Goal: Transaction & Acquisition: Purchase product/service

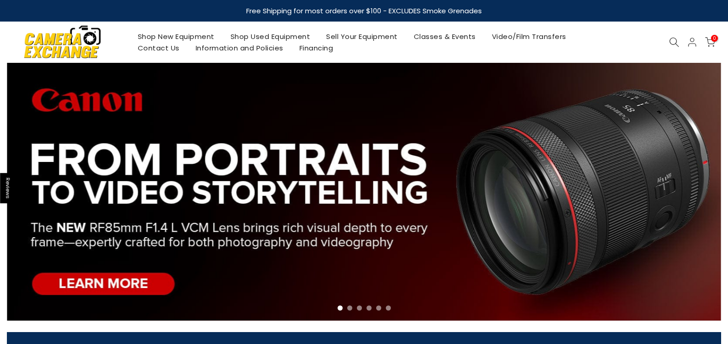
click at [261, 36] on link "Shop Used Equipment" at bounding box center [270, 36] width 96 height 11
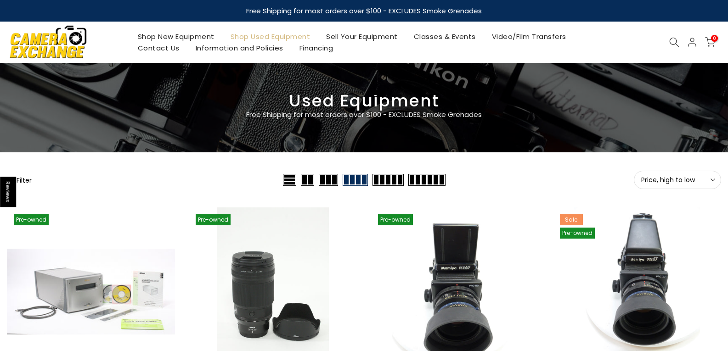
click at [689, 177] on span "Price, high to low" at bounding box center [677, 180] width 73 height 8
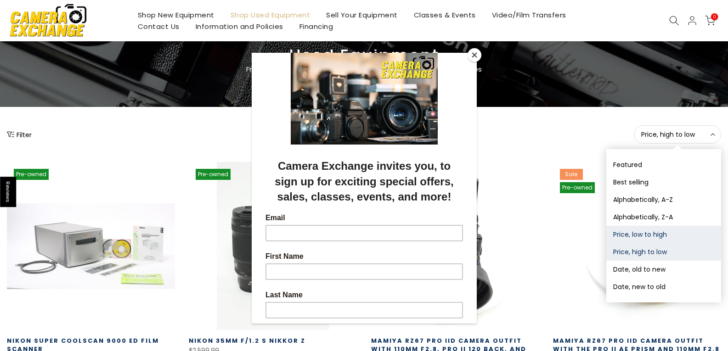
scroll to position [46, 0]
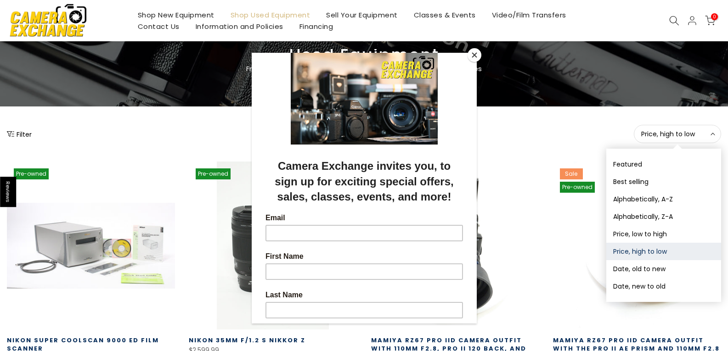
click at [633, 286] on div at bounding box center [364, 175] width 728 height 351
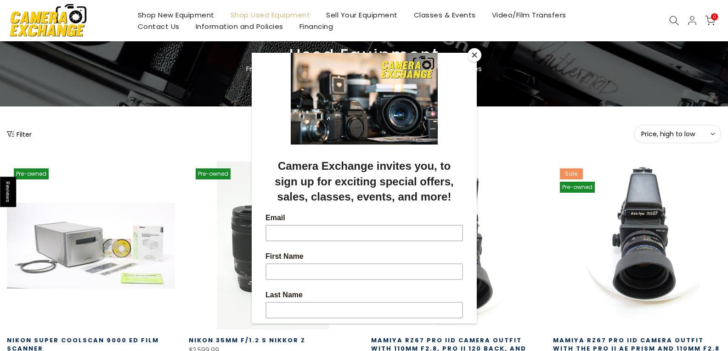
click at [473, 53] on button "Close" at bounding box center [474, 55] width 14 height 14
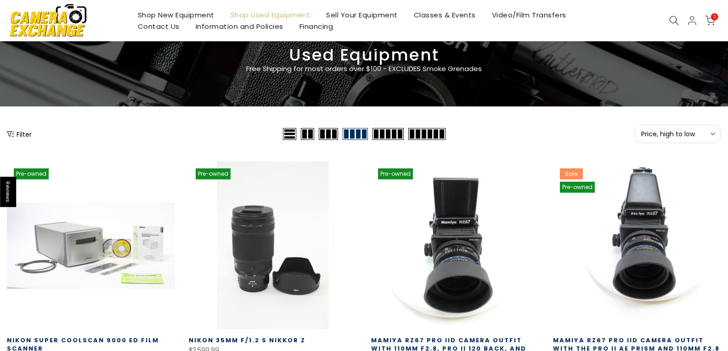
click at [712, 135] on icon at bounding box center [712, 134] width 5 height 5
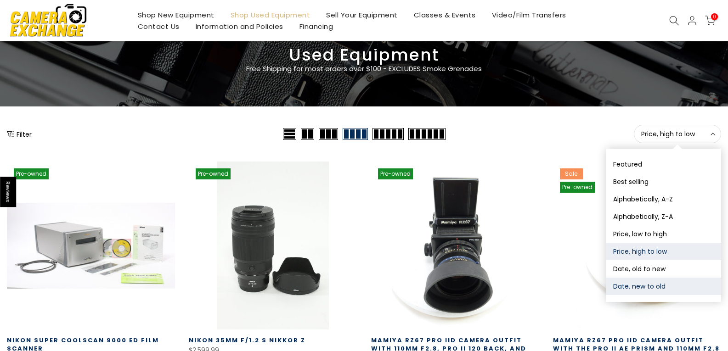
click at [638, 283] on button "Date, new to old" at bounding box center [663, 286] width 115 height 17
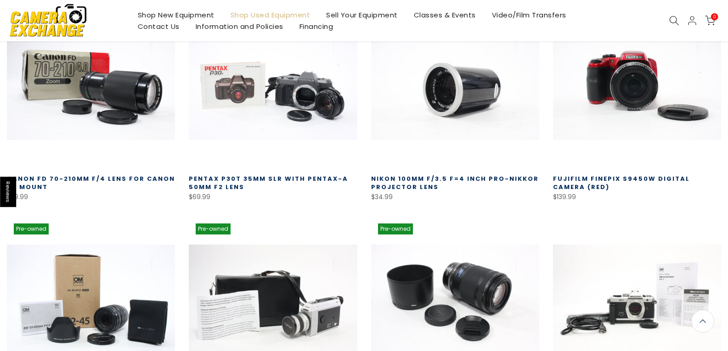
scroll to position [208, 0]
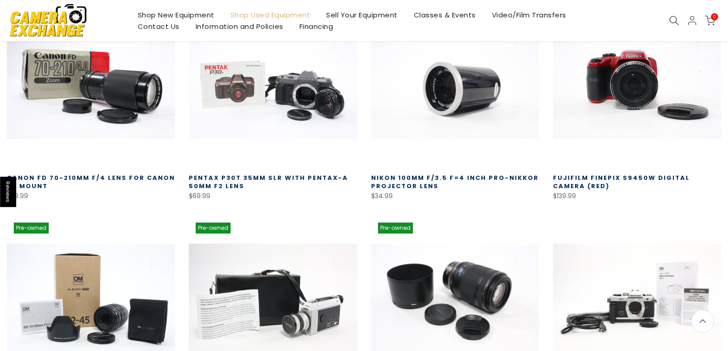
click at [451, 177] on link "Nikon 100mm f/3.5 f=4 inch Pro-Nikkor Projector Lens" at bounding box center [455, 182] width 168 height 17
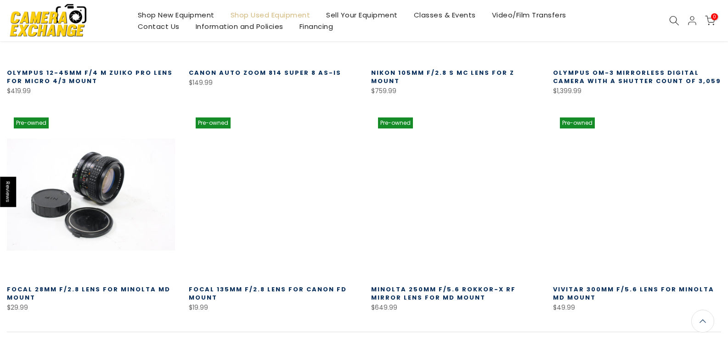
scroll to position [529, 0]
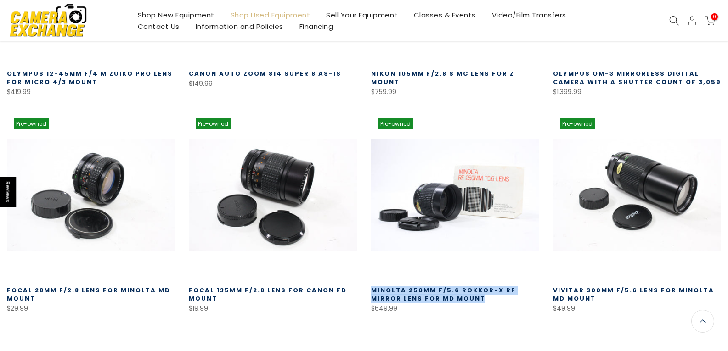
drag, startPoint x: 486, startPoint y: 298, endPoint x: 368, endPoint y: 289, distance: 118.3
click at [368, 289] on div "Pre-owned Quick view Compare * Add to cart Minolta 250mm f/5.6 Rokkor-X RF Mirr…" at bounding box center [455, 213] width 182 height 203
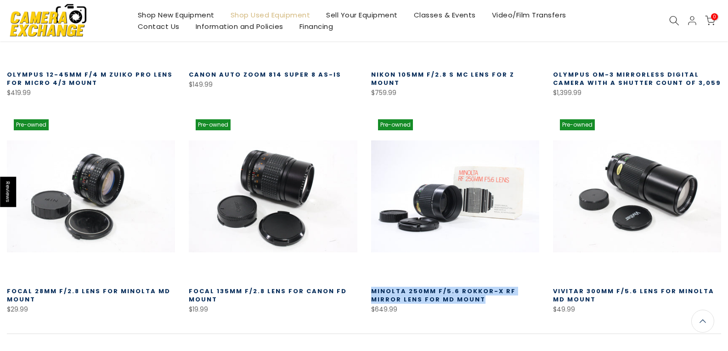
scroll to position [530, 0]
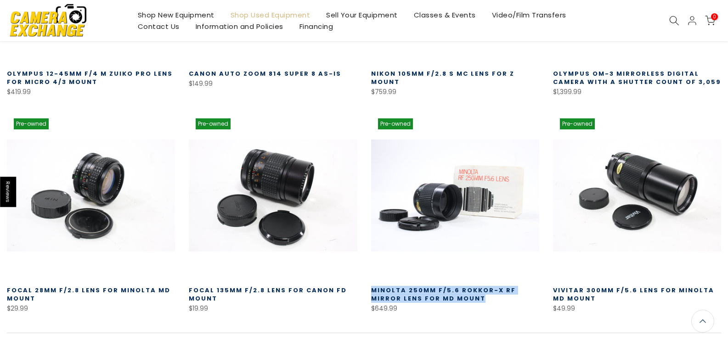
copy link "Minolta 250mm f/5.6 Rokkor-X RF Mirror Lens for MD Mount"
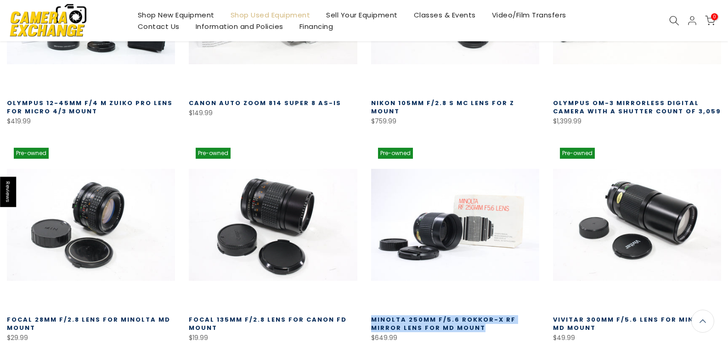
scroll to position [576, 0]
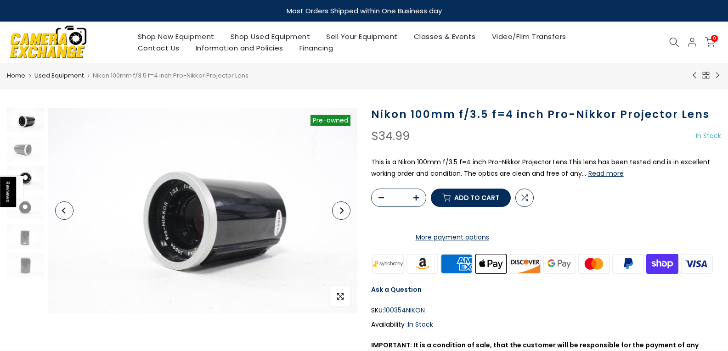
click at [29, 178] on img at bounding box center [25, 178] width 37 height 24
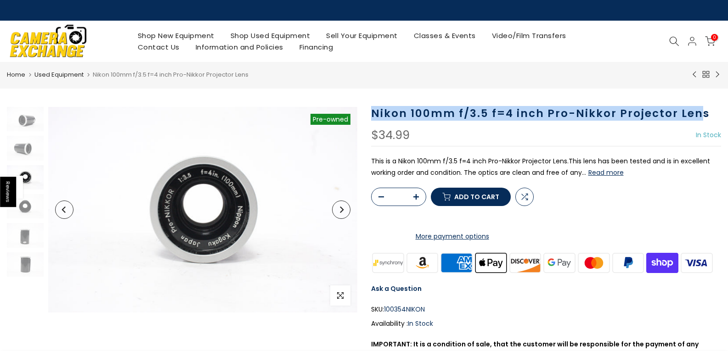
drag, startPoint x: 699, startPoint y: 114, endPoint x: 366, endPoint y: 107, distance: 333.0
click at [366, 107] on div "Nikon 100mm f/3.5 f=4 inch Pro-Nikkor Projector Lens $34.99 In Stock Pre order …" at bounding box center [546, 261] width 364 height 308
copy h1 "Nikon 100mm f/3.5 f=4 inch Pro-Nikkor Projector Len"
